Goal: Task Accomplishment & Management: Complete application form

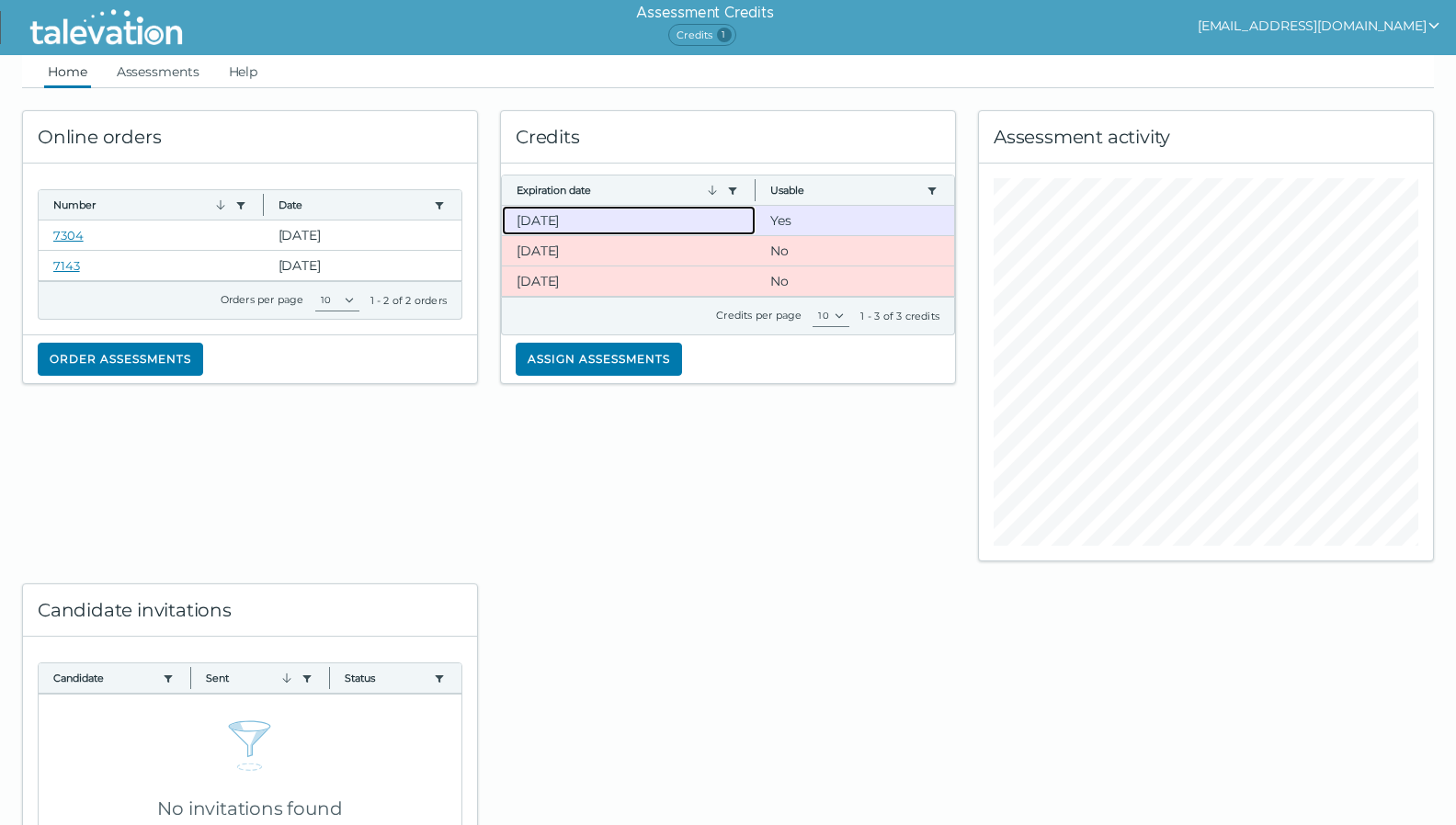
click at [624, 226] on clr-dg-cell "[DATE]" at bounding box center [629, 221] width 255 height 30
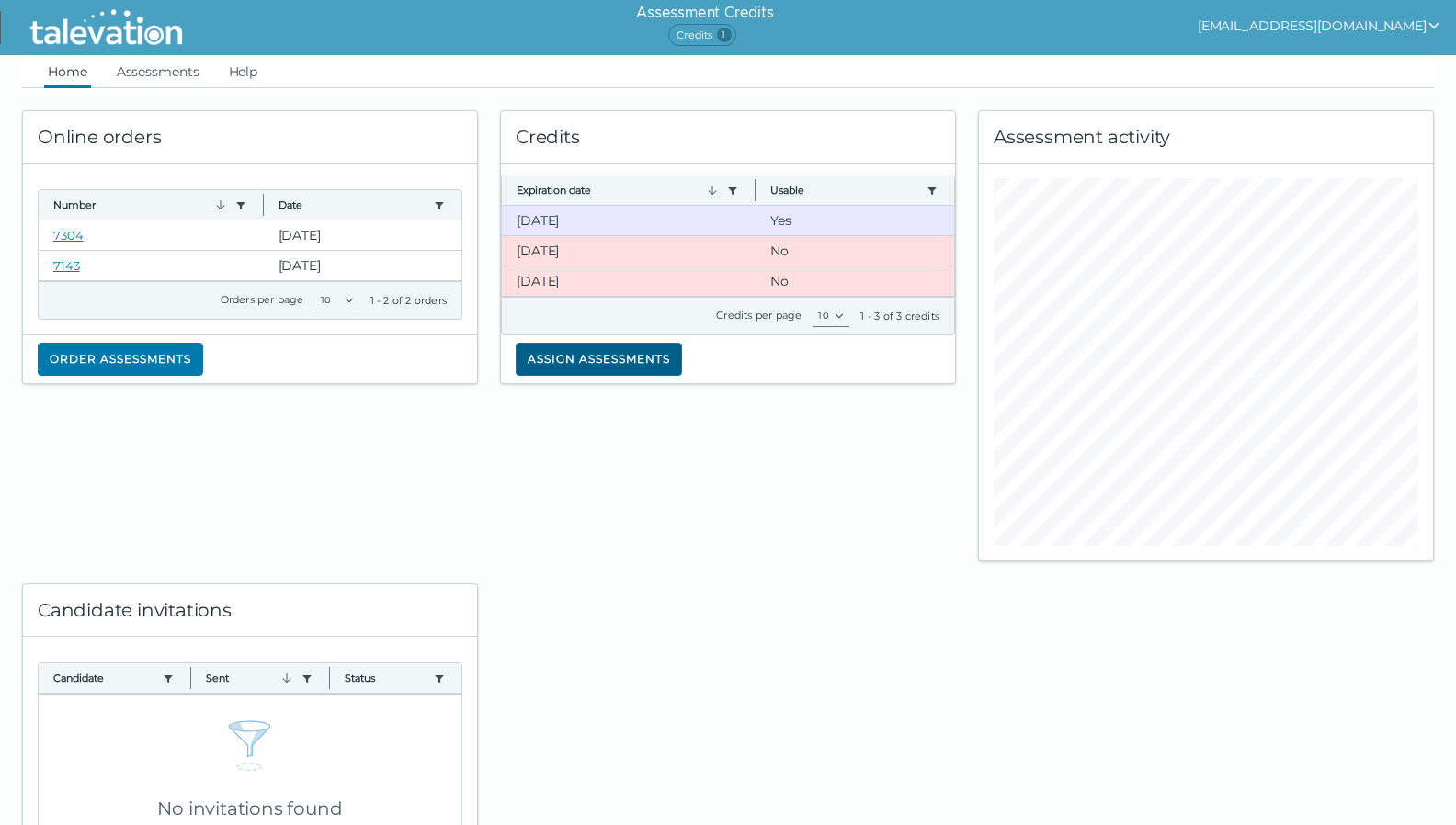
click at [623, 371] on button "Assign assessments" at bounding box center [598, 360] width 166 height 33
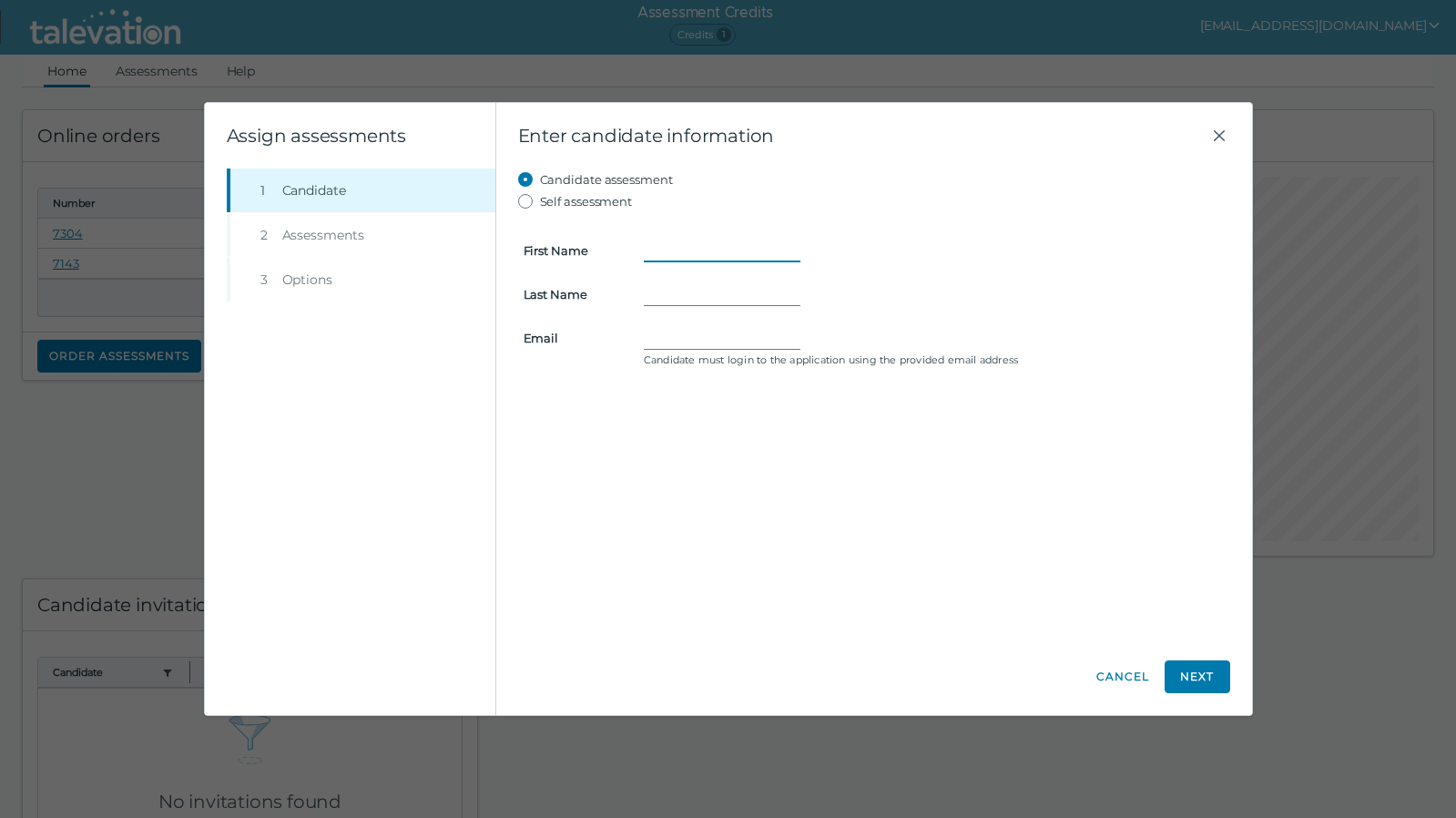
click at [694, 249] on input "First Name" at bounding box center [722, 251] width 157 height 22
type input "[PERSON_NAME]"
click at [705, 337] on input "Email" at bounding box center [722, 338] width 157 height 22
paste input "[EMAIL_ADDRESS][DOMAIN_NAME]"
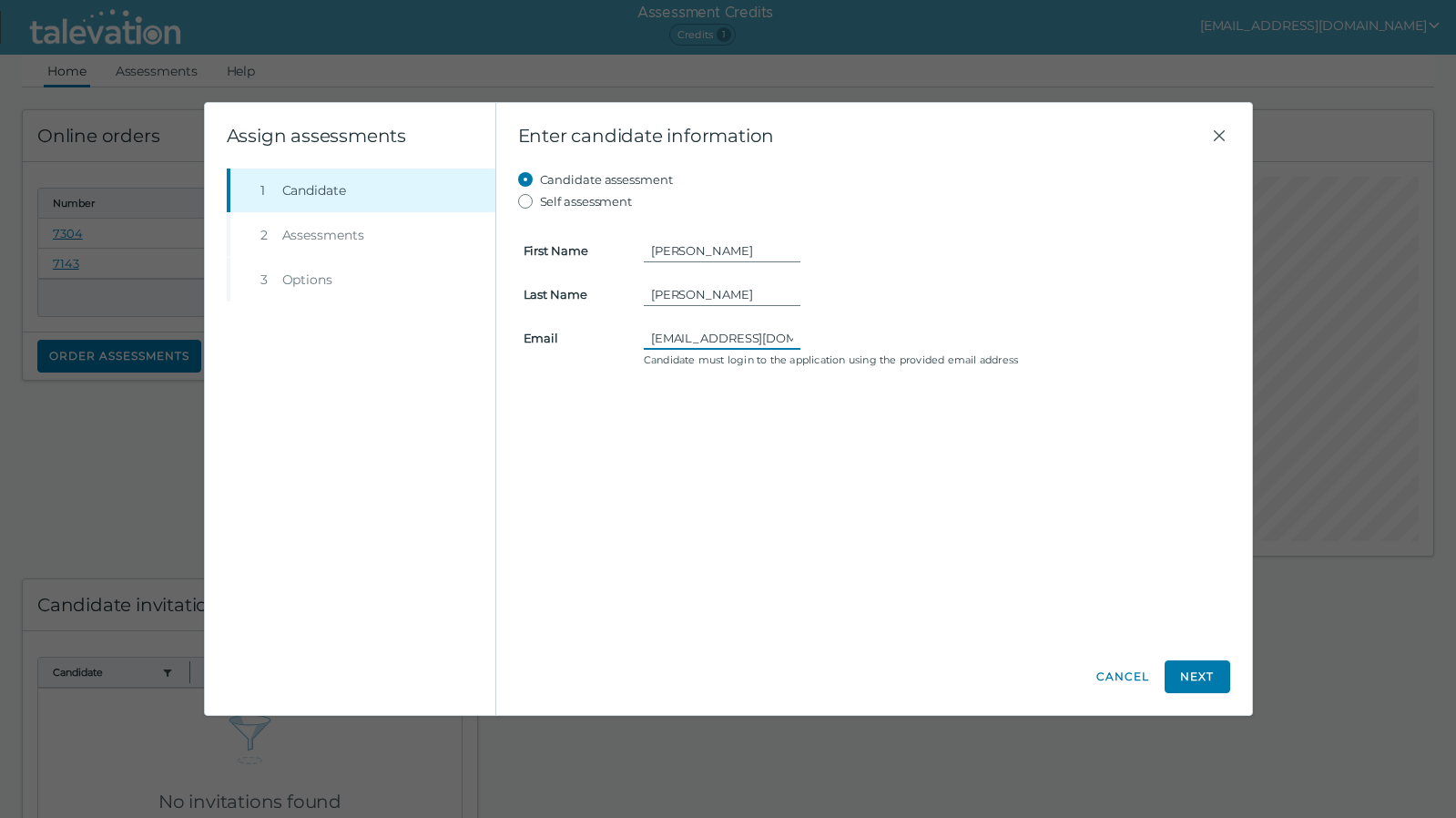
scroll to position [0, 81]
type input "[EMAIL_ADDRESS][DOMAIN_NAME]"
click at [874, 453] on div "Candidate assessment Self assessment First Name [PERSON_NAME] Last Name [PERSON…" at bounding box center [874, 403] width 712 height 470
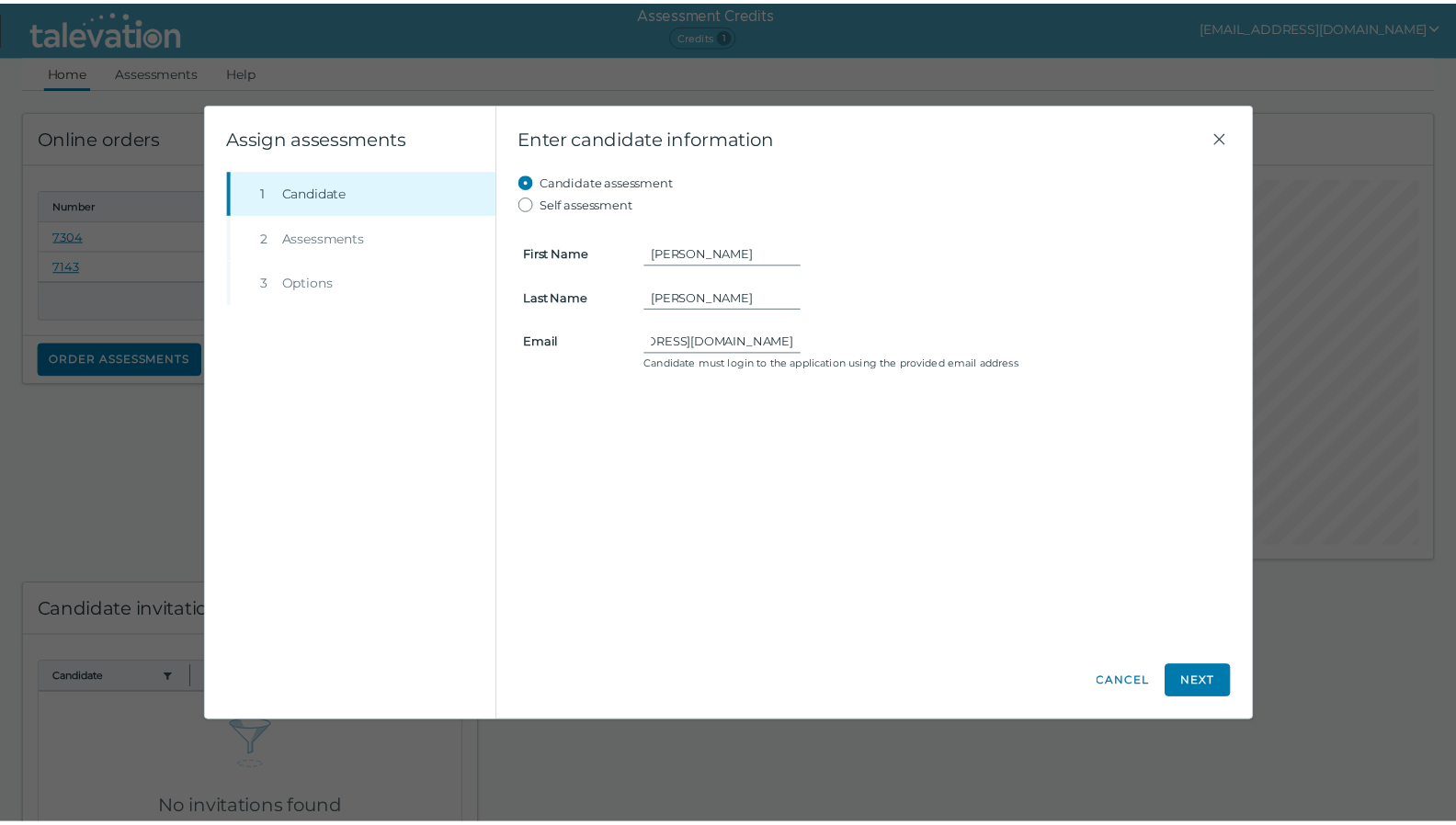
scroll to position [0, 0]
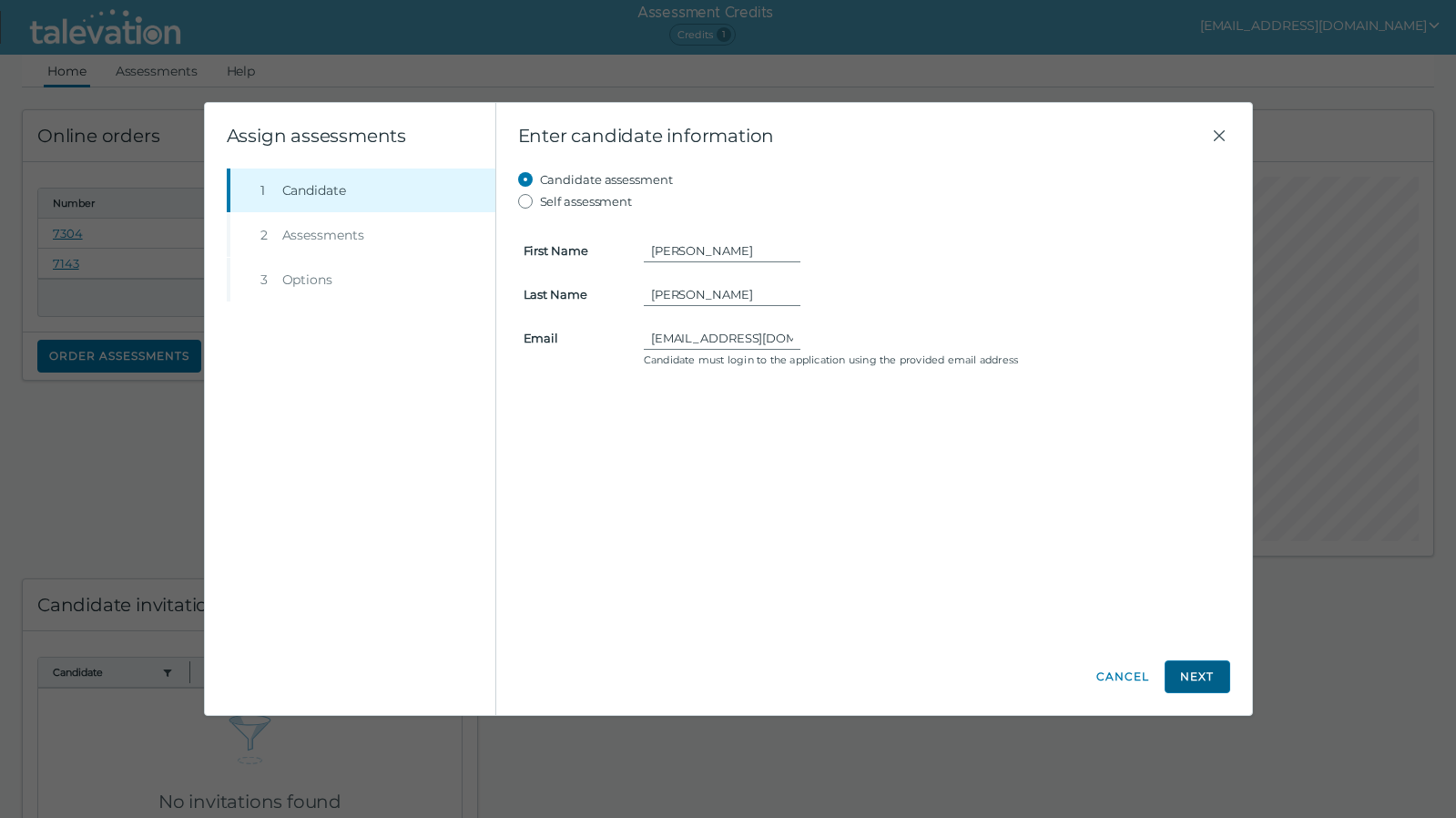
click at [1213, 681] on button "Next" at bounding box center [1197, 677] width 65 height 33
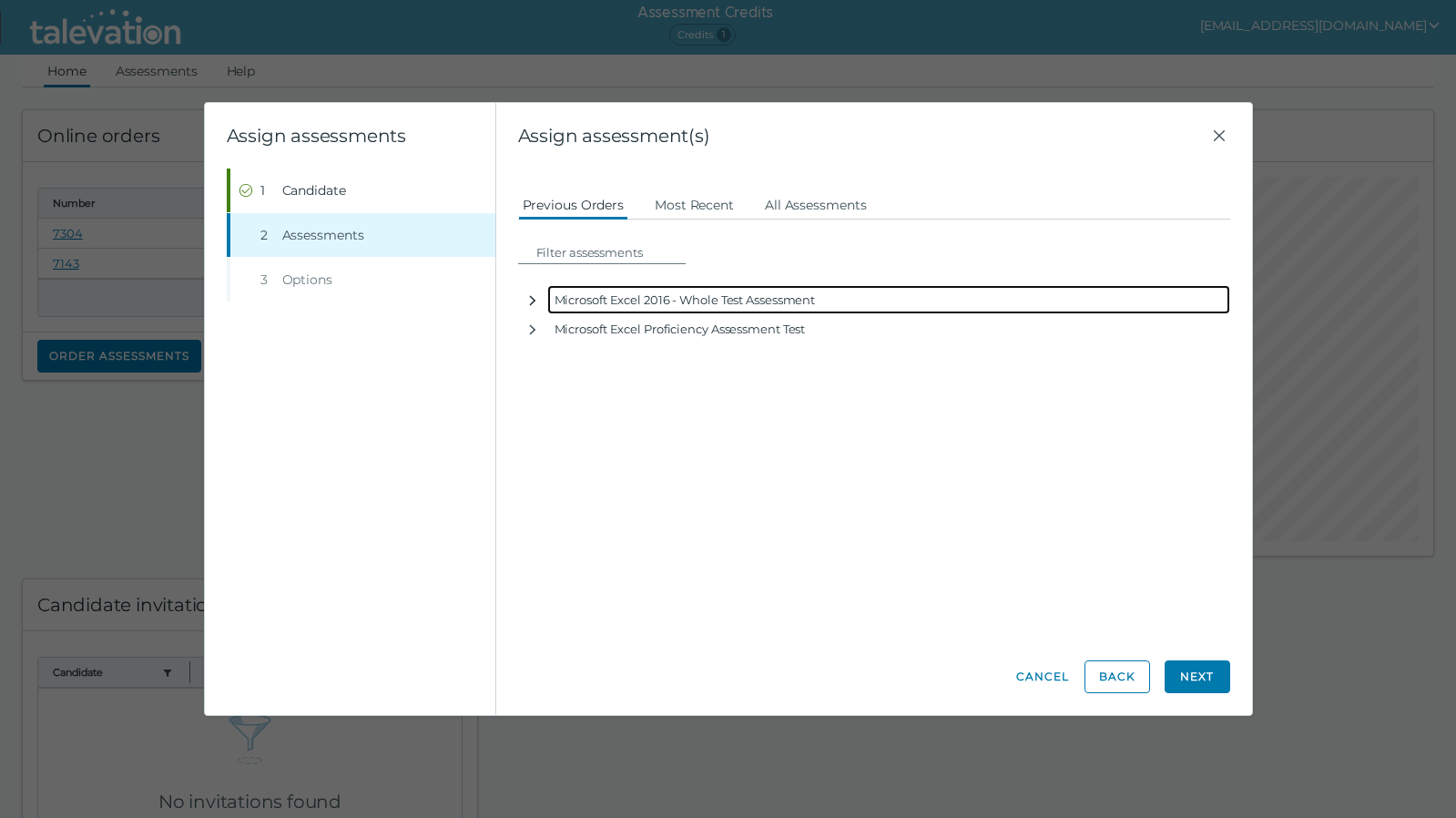
click at [531, 297] on icon "button" at bounding box center [532, 300] width 6 height 10
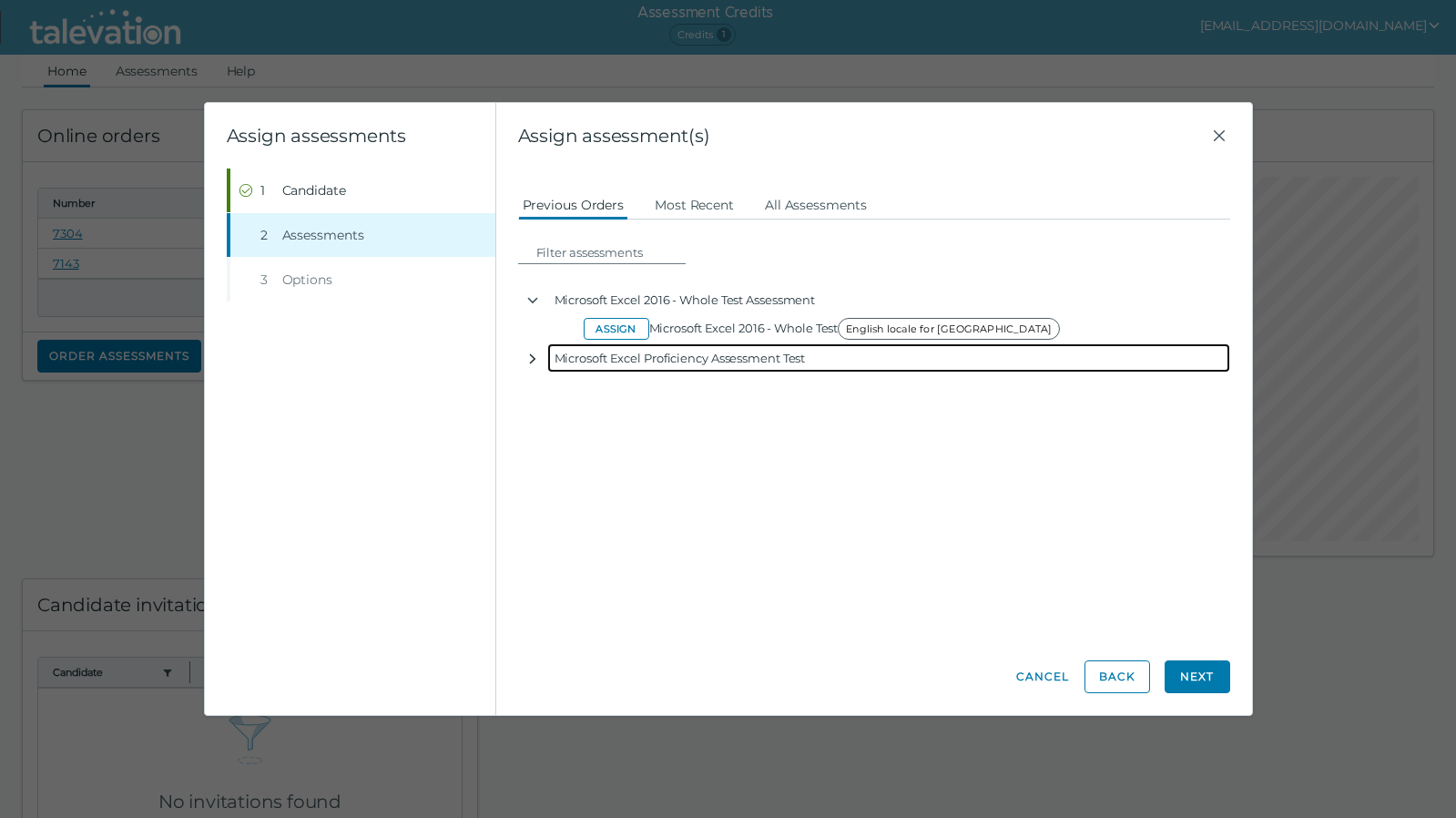
click at [533, 354] on icon "button" at bounding box center [533, 359] width 15 height 15
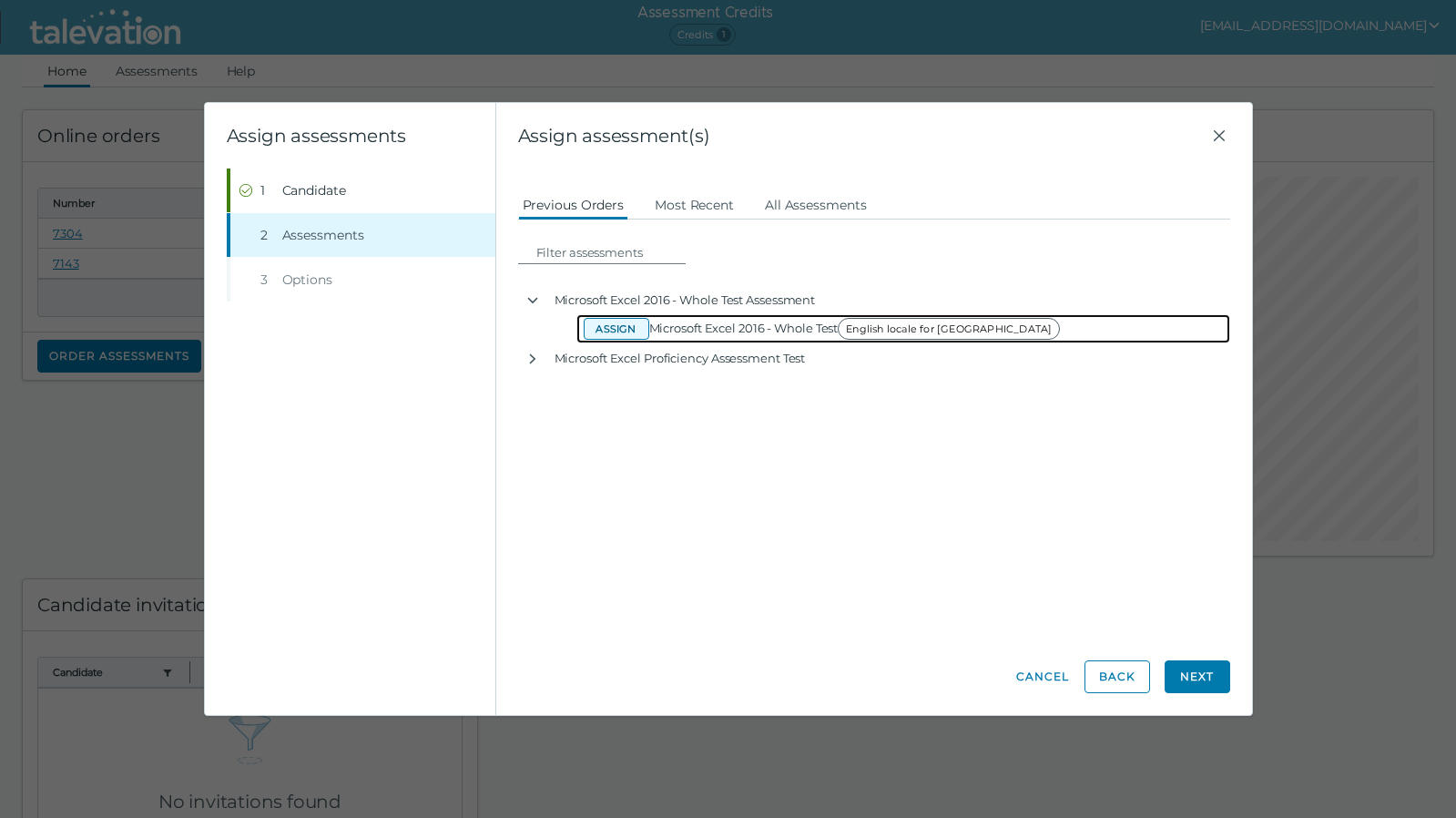
click at [613, 333] on button "Assign" at bounding box center [616, 329] width 65 height 22
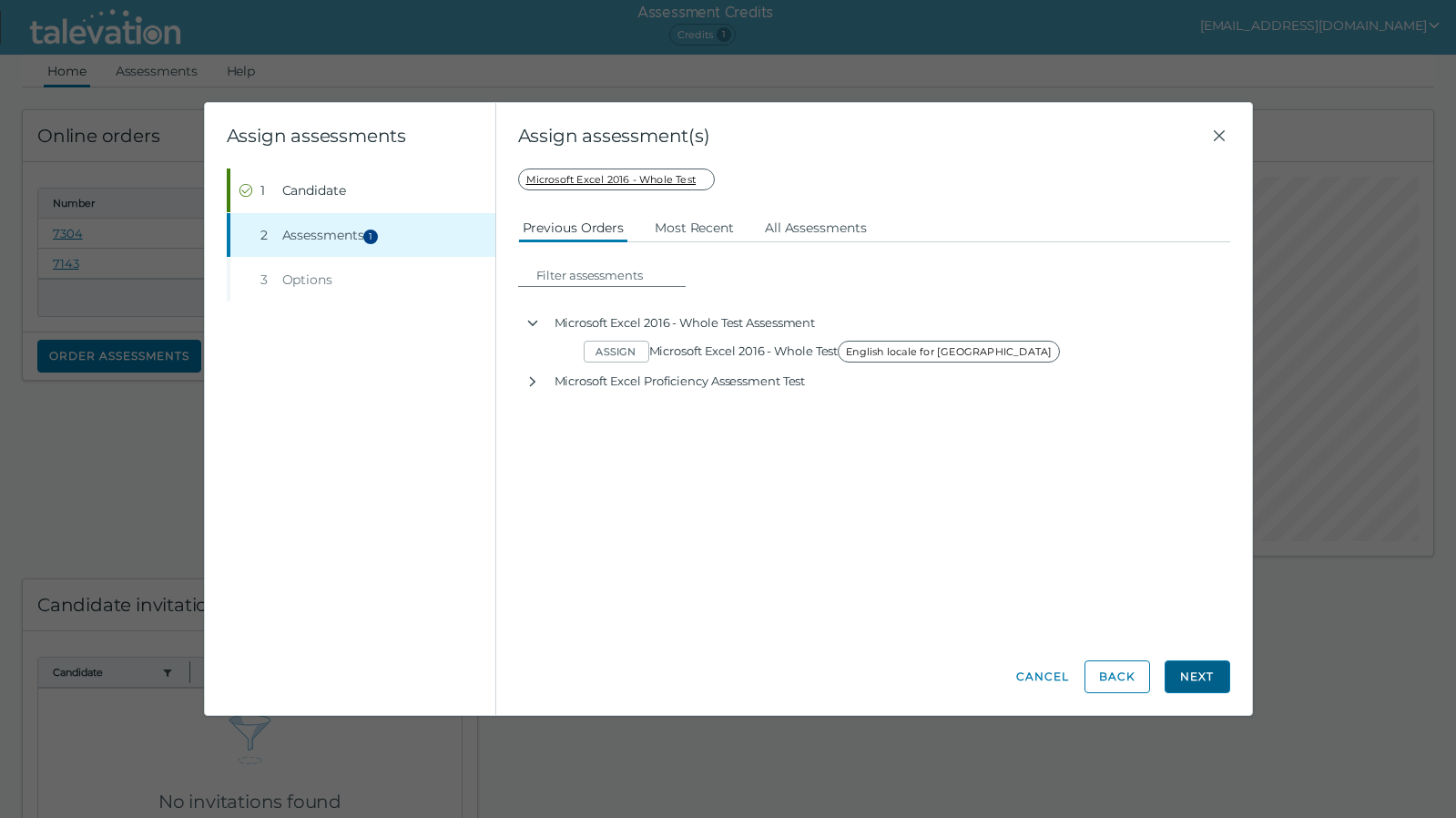
click at [1194, 682] on button "Next" at bounding box center [1197, 677] width 65 height 33
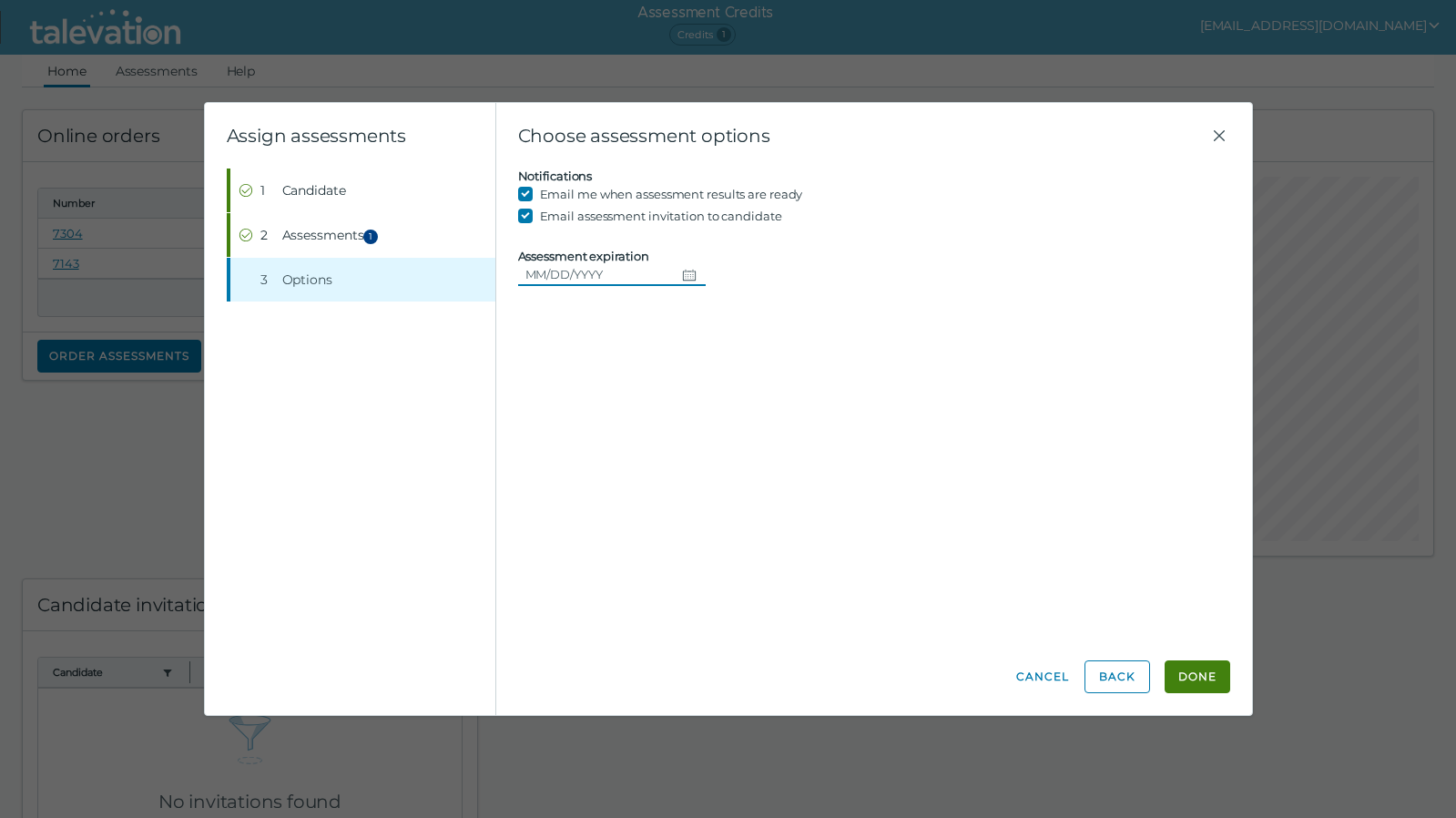
click at [538, 276] on input "Assessment expiration" at bounding box center [597, 275] width 157 height 22
type input "[DATE]"
click at [1177, 684] on button "Done" at bounding box center [1197, 677] width 65 height 33
